Goal: Task Accomplishment & Management: Manage account settings

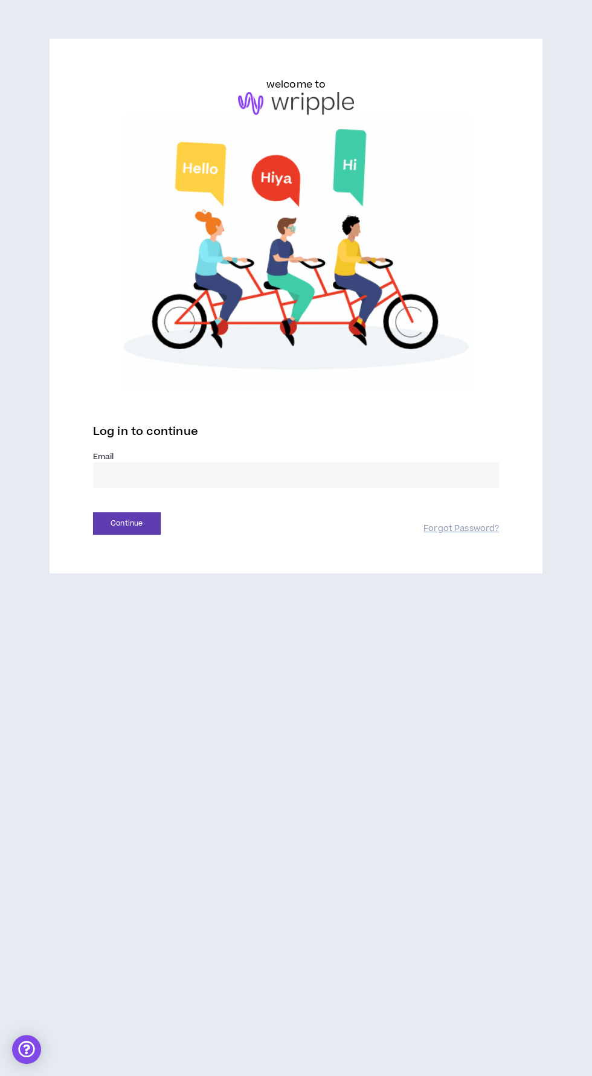
click at [360, 478] on input "email" at bounding box center [296, 475] width 407 height 26
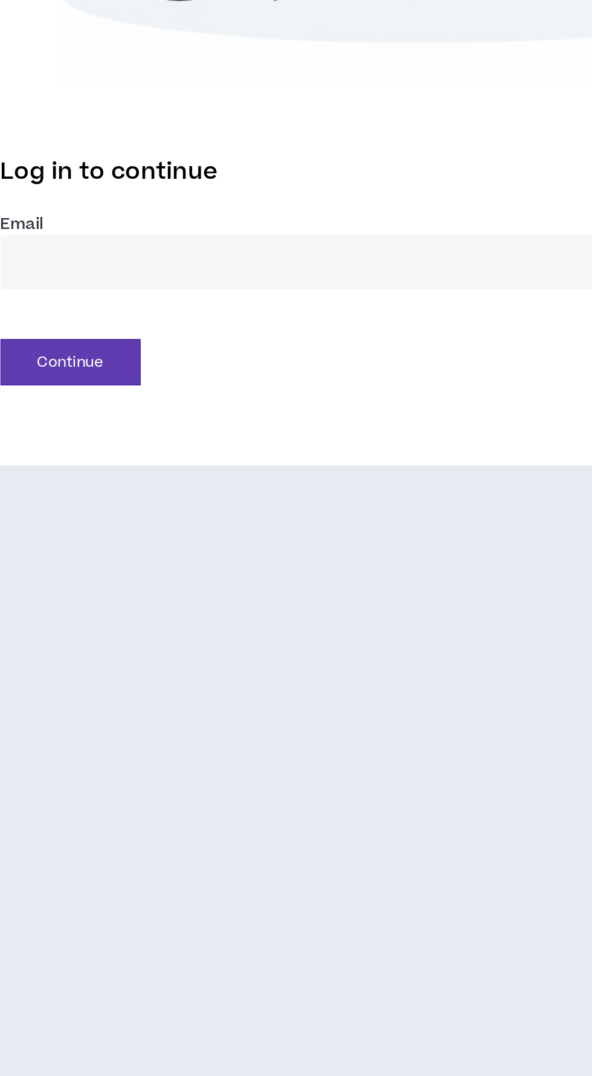
type input "**********"
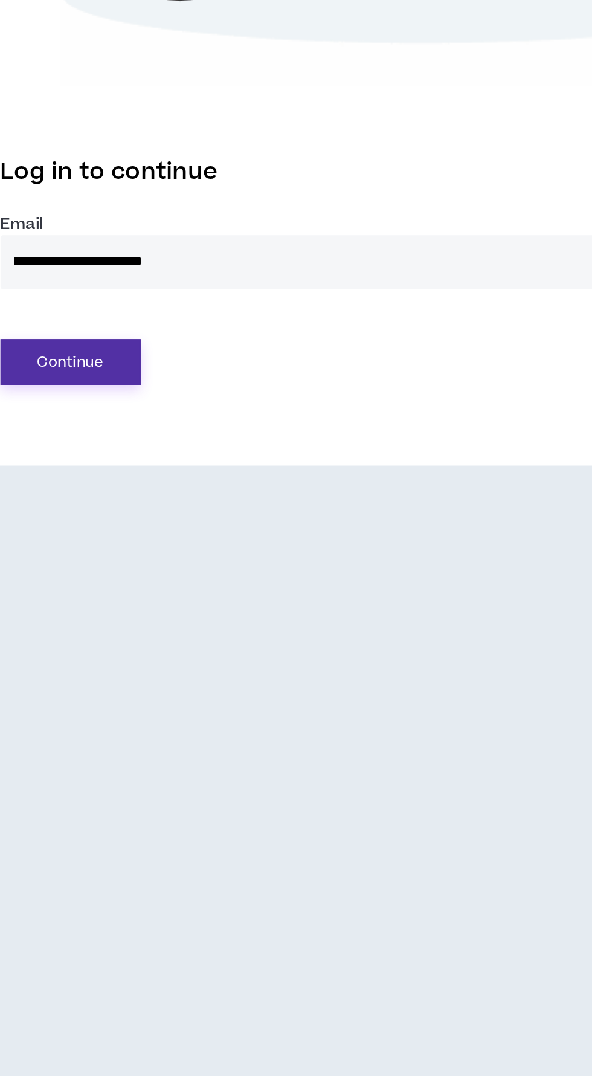
click at [137, 522] on button "Continue" at bounding box center [127, 524] width 68 height 22
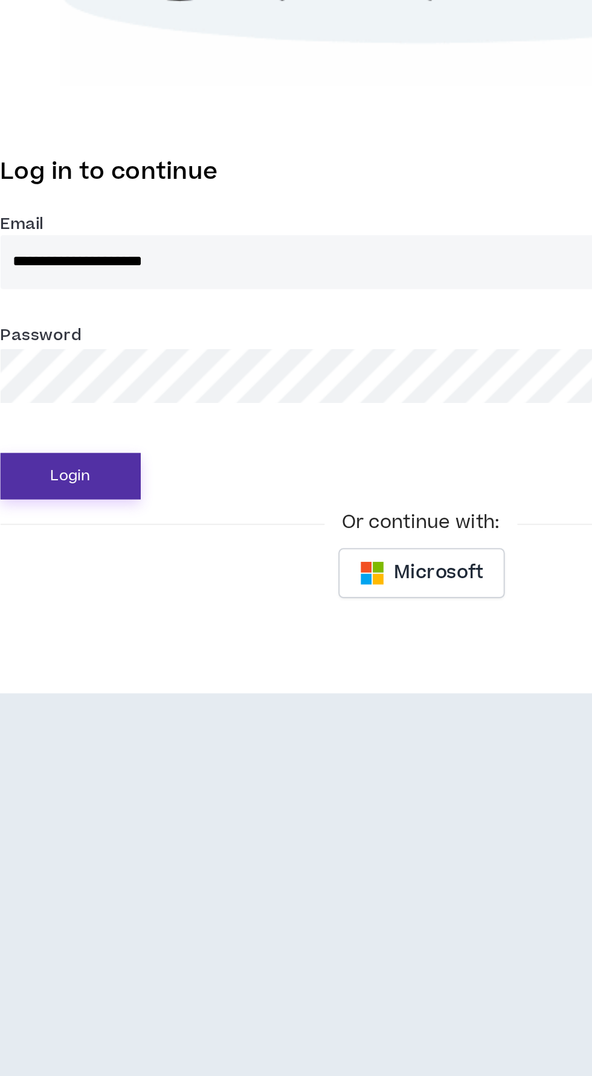
click at [144, 576] on button "Login" at bounding box center [127, 579] width 68 height 22
click at [137, 579] on button "Login" at bounding box center [127, 579] width 68 height 22
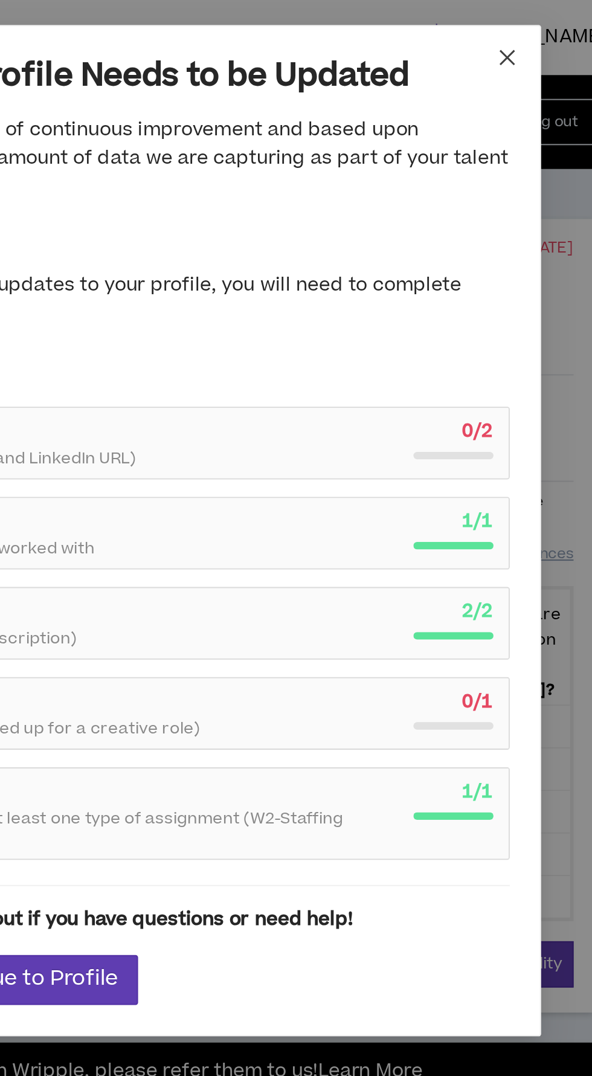
click at [535, 26] on icon "close" at bounding box center [532, 28] width 10 height 10
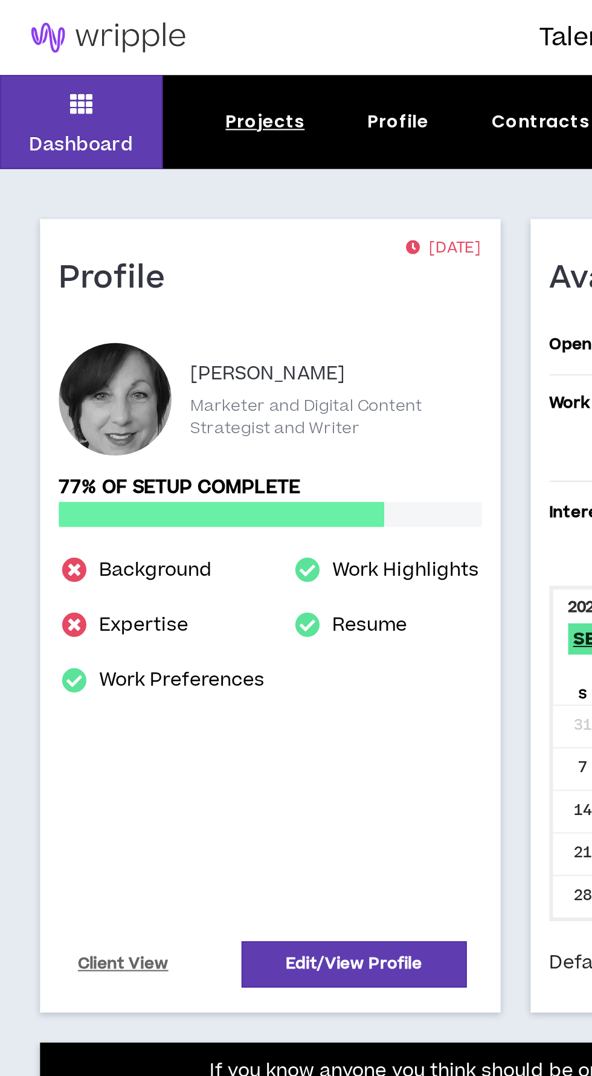
click at [137, 55] on div "Projects" at bounding box center [128, 59] width 38 height 13
